Goal: Task Accomplishment & Management: Manage account settings

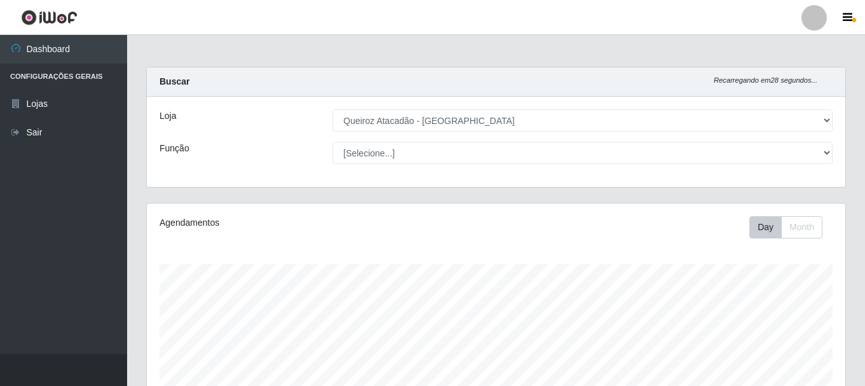
select select "464"
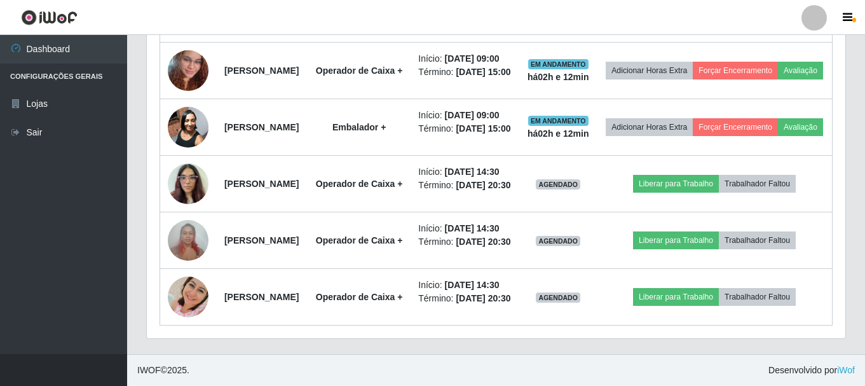
scroll to position [264, 699]
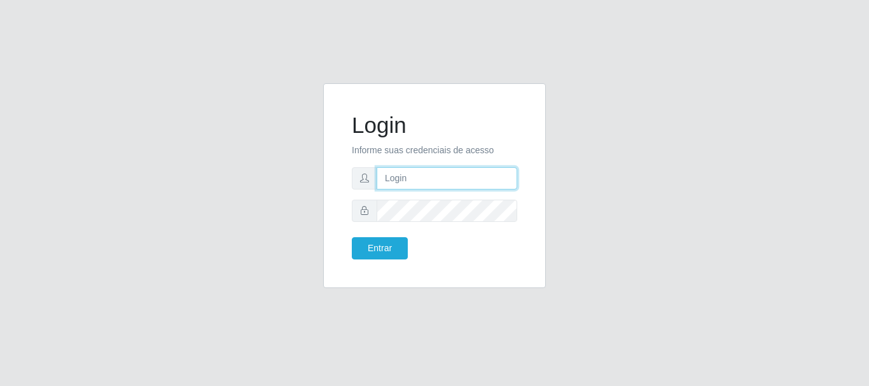
click at [413, 179] on input "text" at bounding box center [446, 178] width 141 height 22
type input "[EMAIL_ADDRESS][DOMAIN_NAME]"
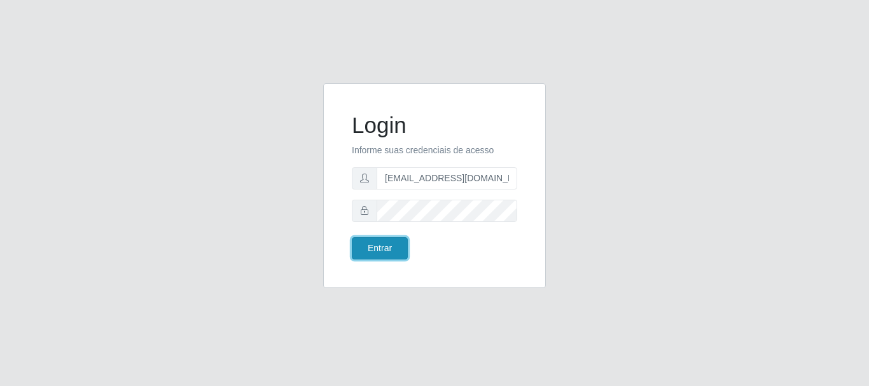
click at [392, 249] on button "Entrar" at bounding box center [380, 248] width 56 height 22
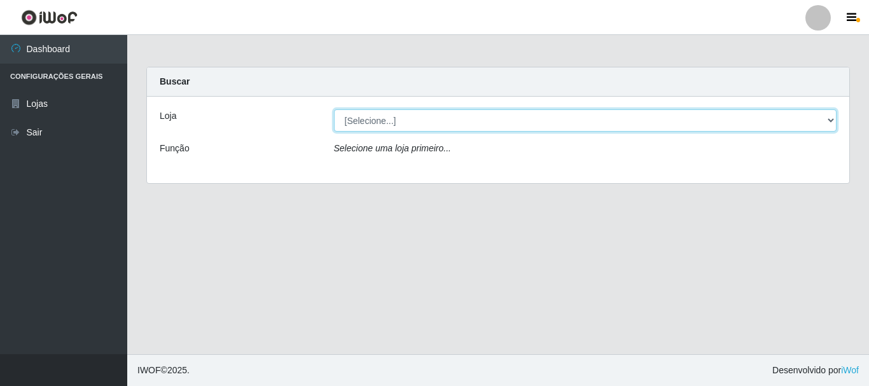
click at [834, 118] on select "[Selecione...] Queiroz Atacadão - [GEOGRAPHIC_DATA]" at bounding box center [585, 120] width 503 height 22
select select "464"
click at [334, 109] on select "[Selecione...] Queiroz Atacadão - [GEOGRAPHIC_DATA]" at bounding box center [585, 120] width 503 height 22
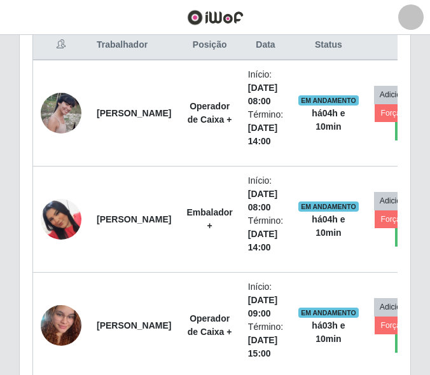
scroll to position [264, 390]
